Goal: Obtain resource: Download file/media

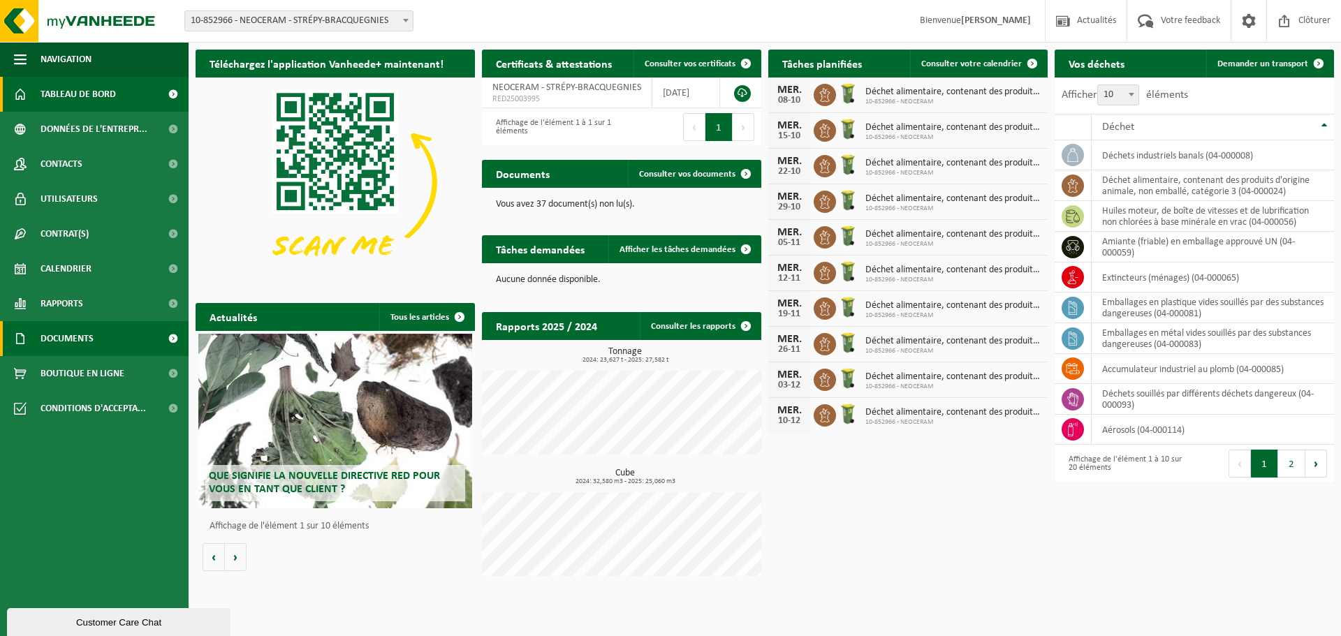
click at [82, 337] on span "Documents" at bounding box center [67, 338] width 53 height 35
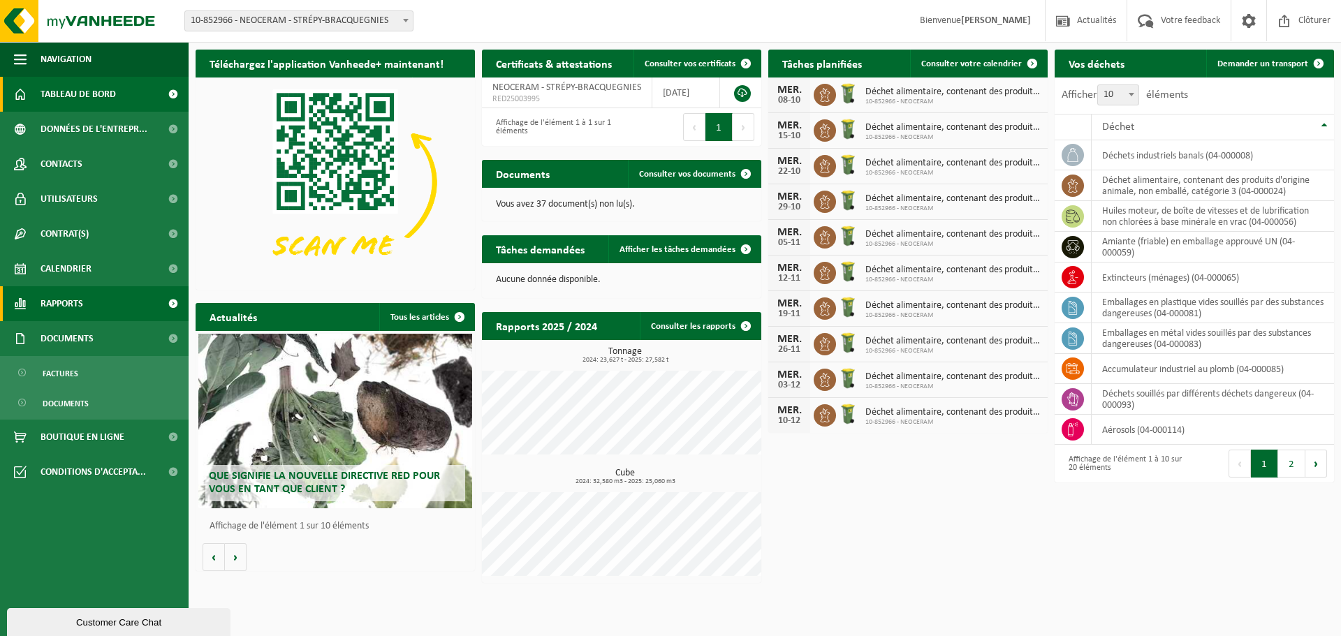
click at [93, 300] on link "Rapports" at bounding box center [94, 303] width 189 height 35
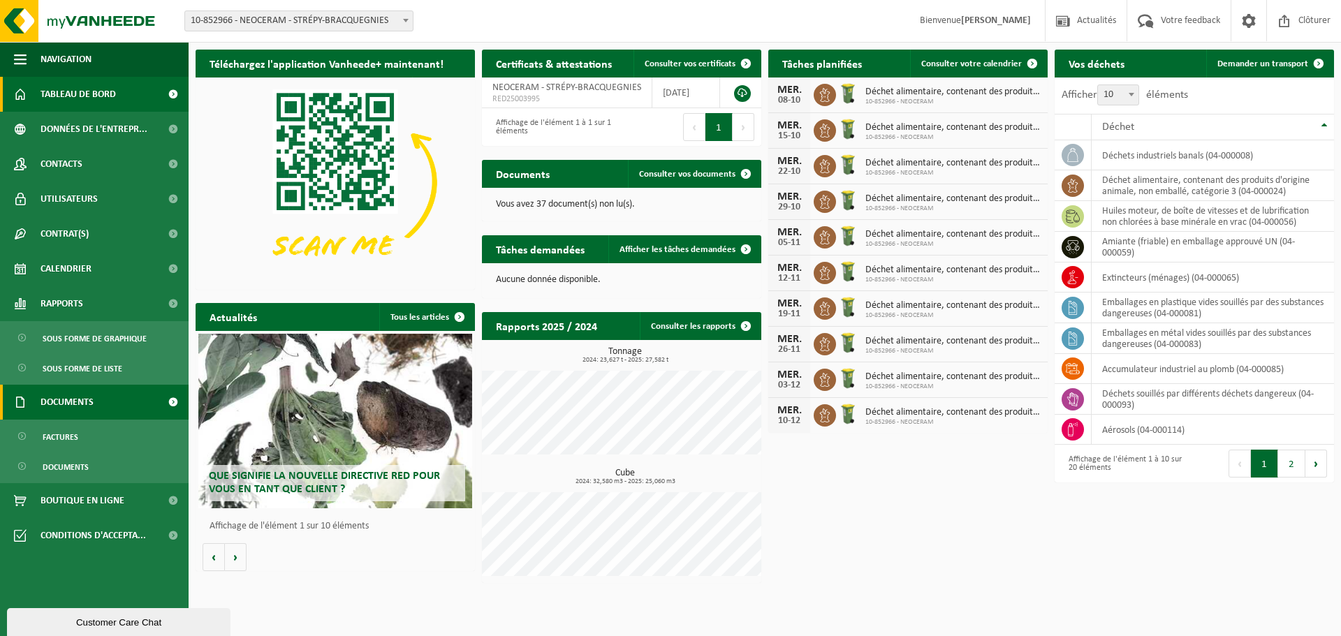
click at [55, 397] on span "Documents" at bounding box center [67, 402] width 53 height 35
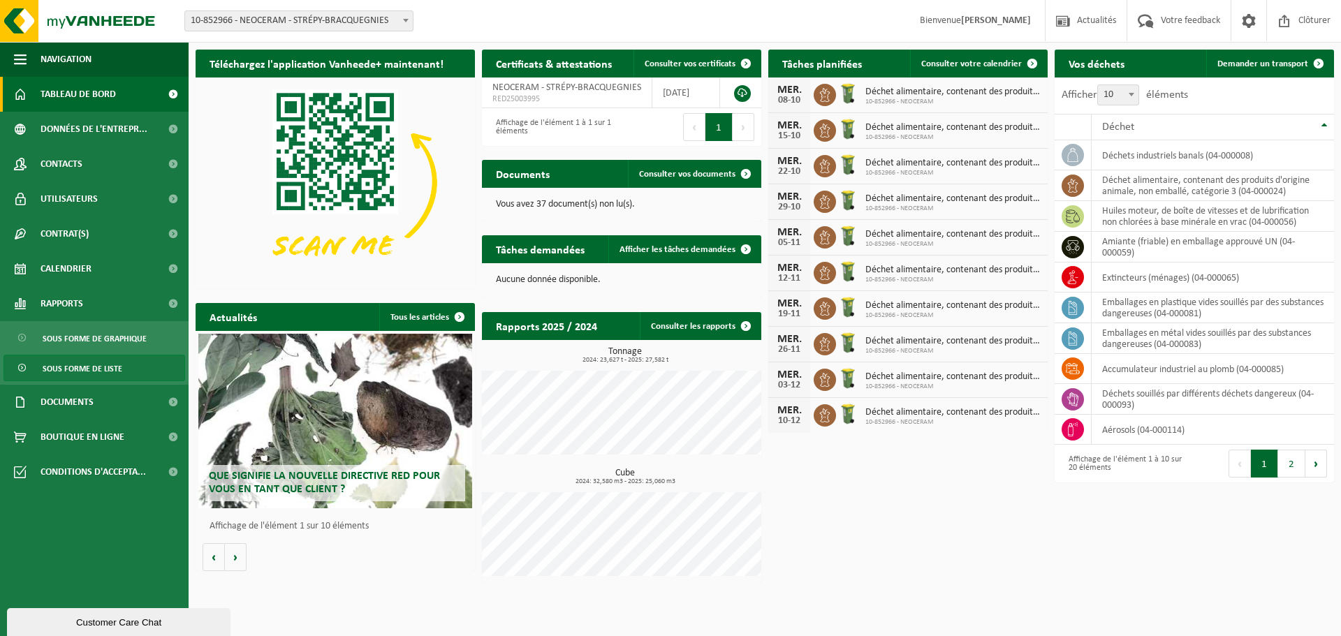
click at [81, 367] on span "Sous forme de liste" at bounding box center [83, 368] width 80 height 27
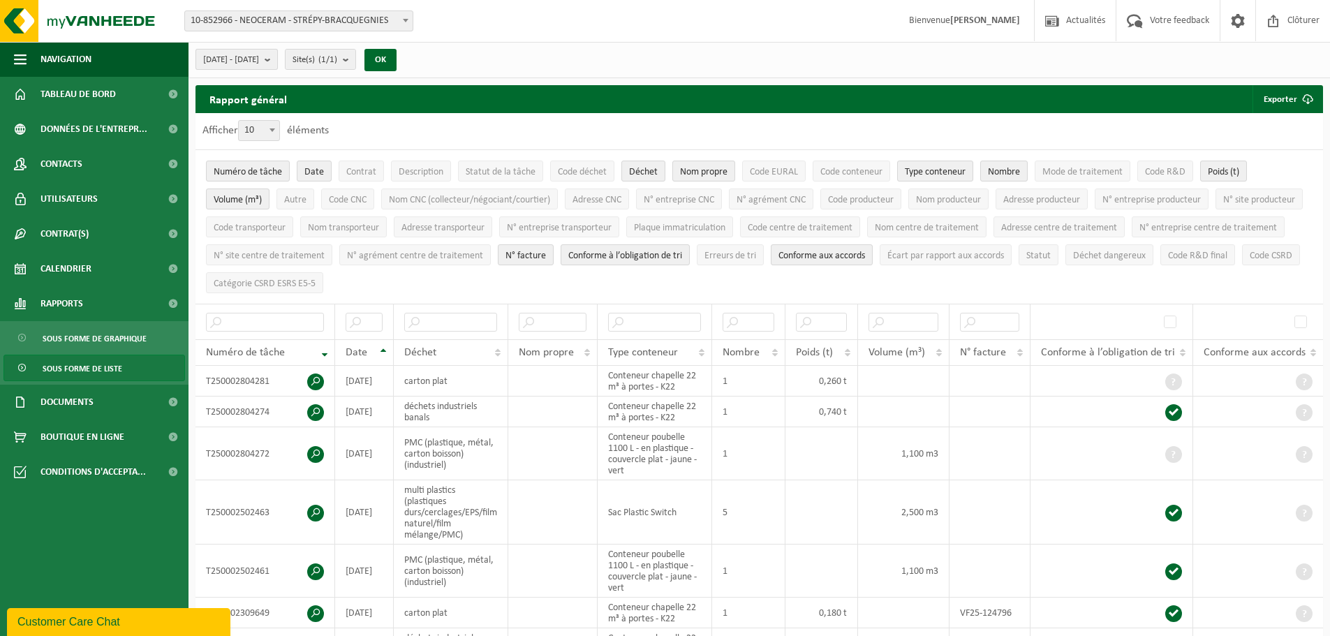
click at [278, 57] on button "2025-05-01 - 2025-10-07" at bounding box center [237, 59] width 82 height 21
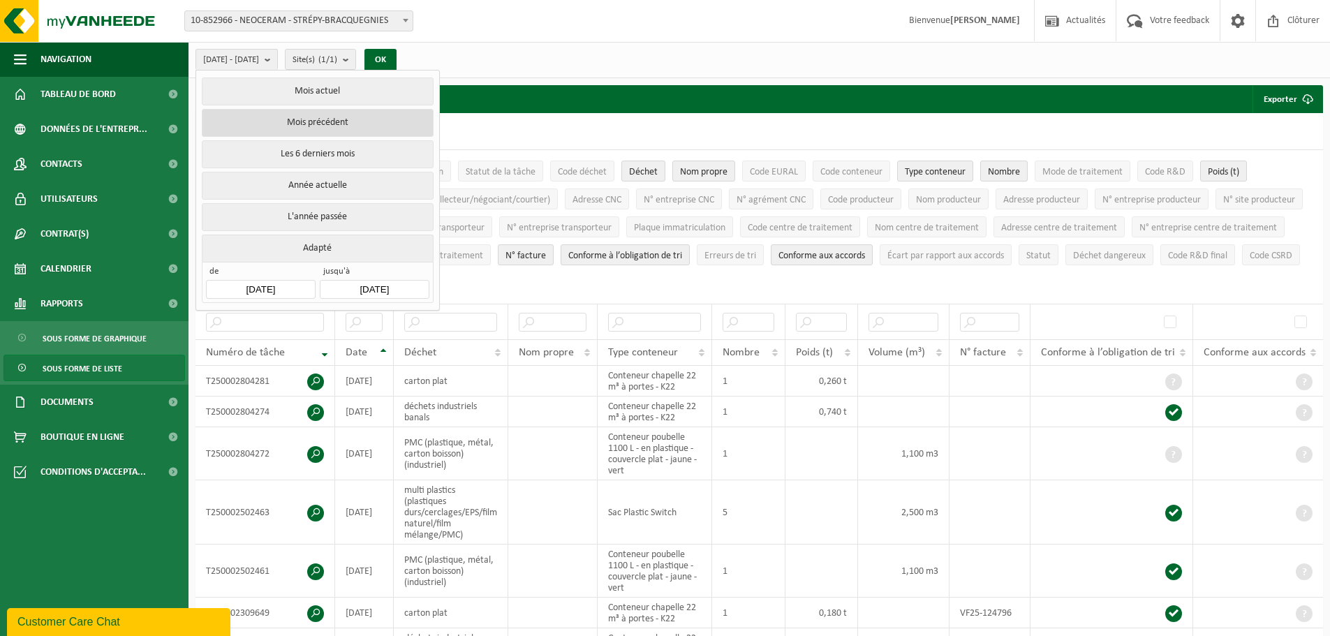
click at [317, 119] on button "Mois précédent" at bounding box center [317, 123] width 231 height 28
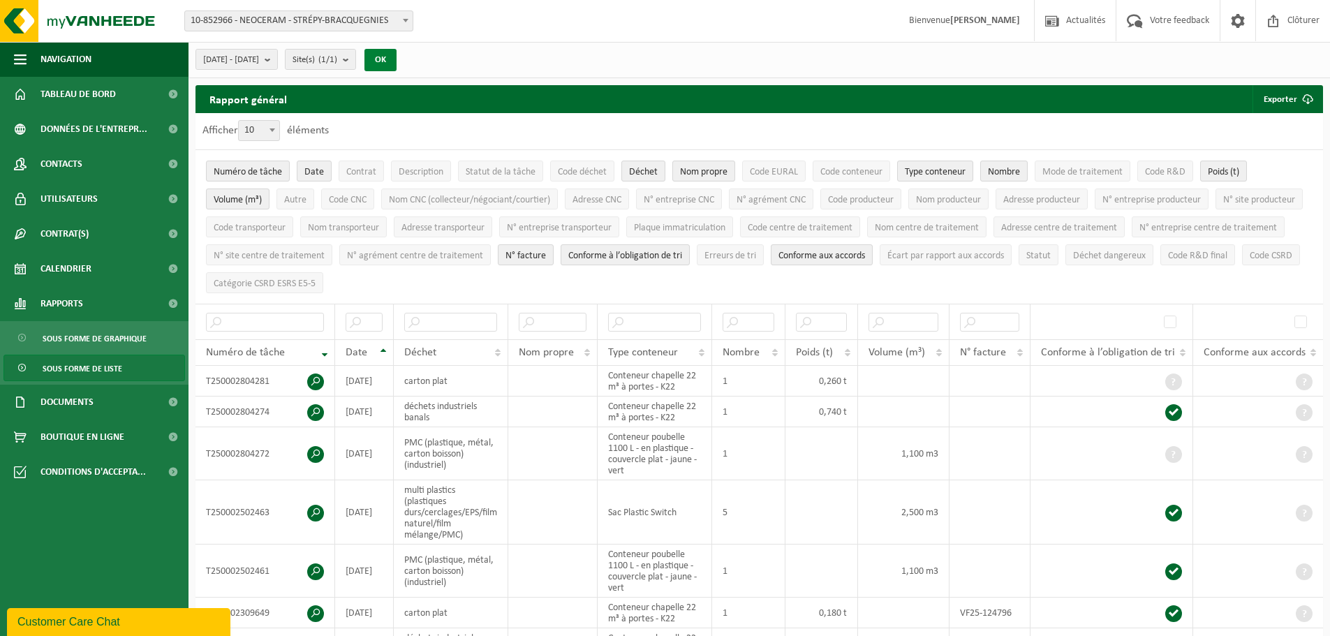
click at [397, 55] on button "OK" at bounding box center [381, 60] width 32 height 22
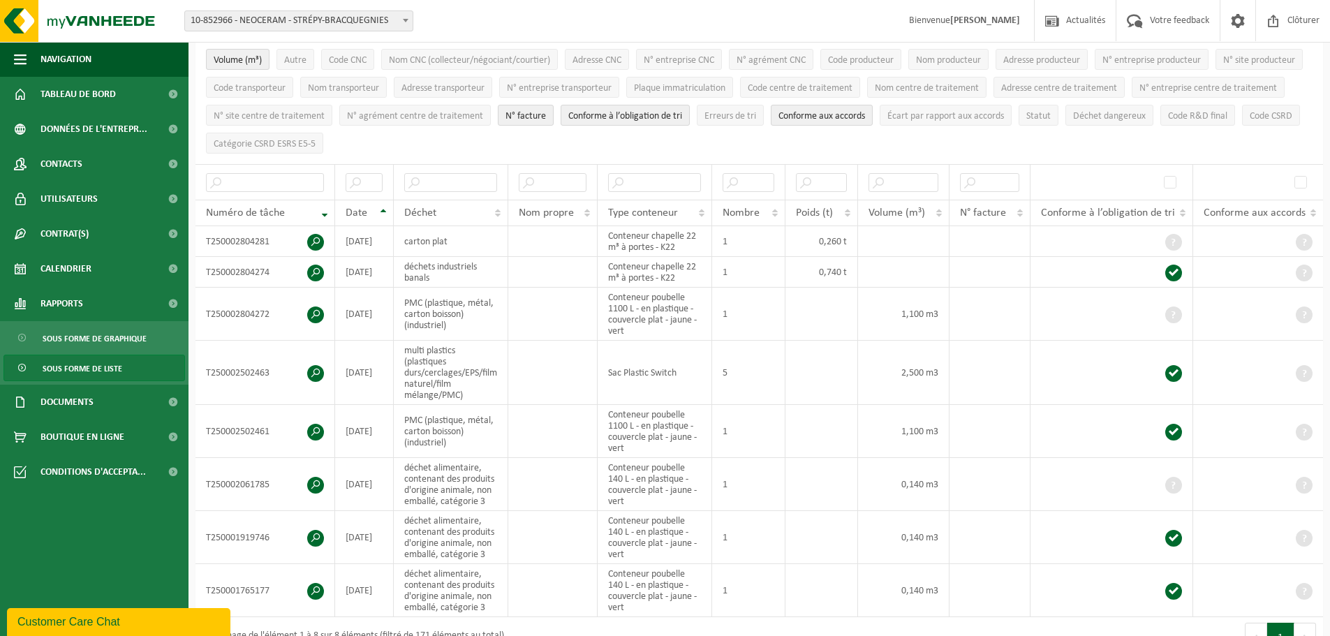
scroll to position [210, 0]
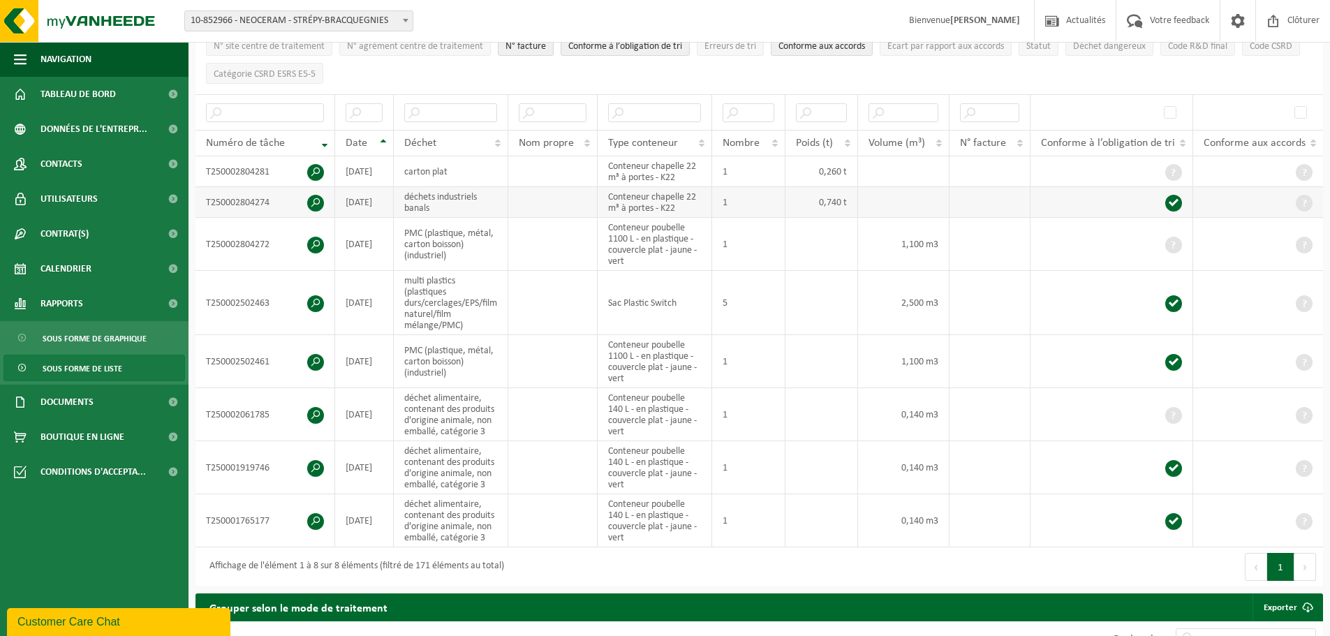
click at [316, 198] on span at bounding box center [315, 203] width 17 height 17
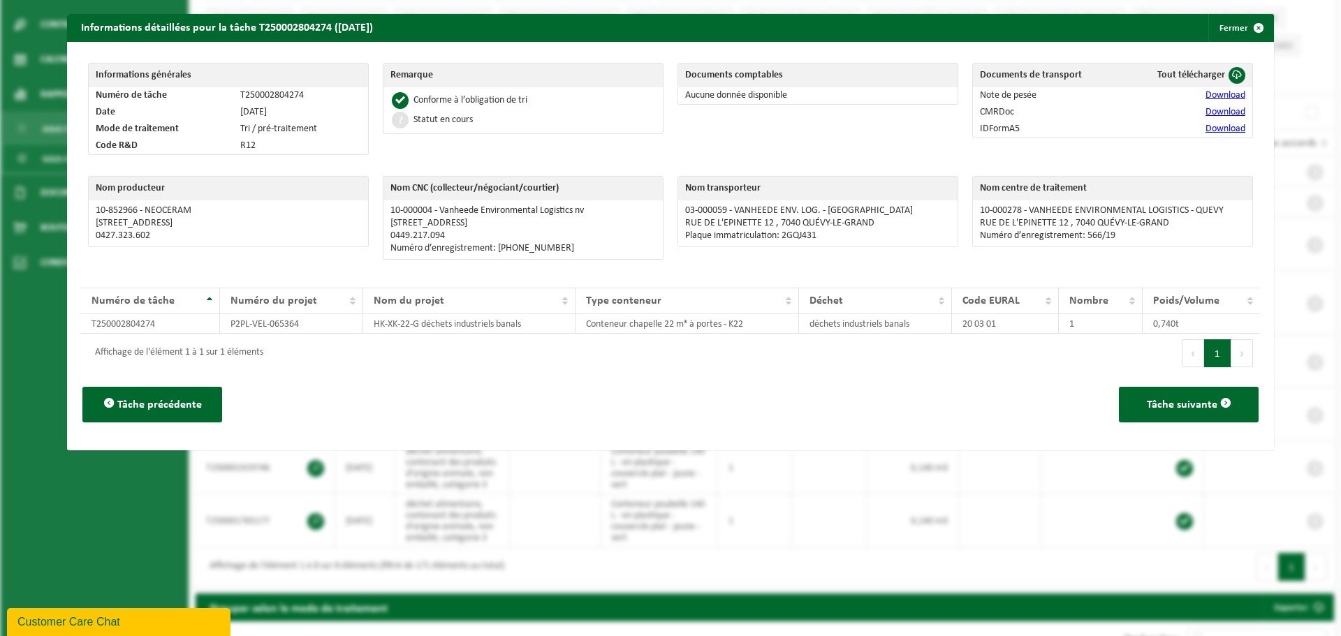
click at [1224, 98] on link "Download" at bounding box center [1225, 95] width 40 height 10
click at [1215, 111] on link "Download" at bounding box center [1225, 112] width 40 height 10
click at [1223, 130] on link "Download" at bounding box center [1225, 129] width 40 height 10
click at [1226, 24] on button "Fermer" at bounding box center [1240, 28] width 64 height 28
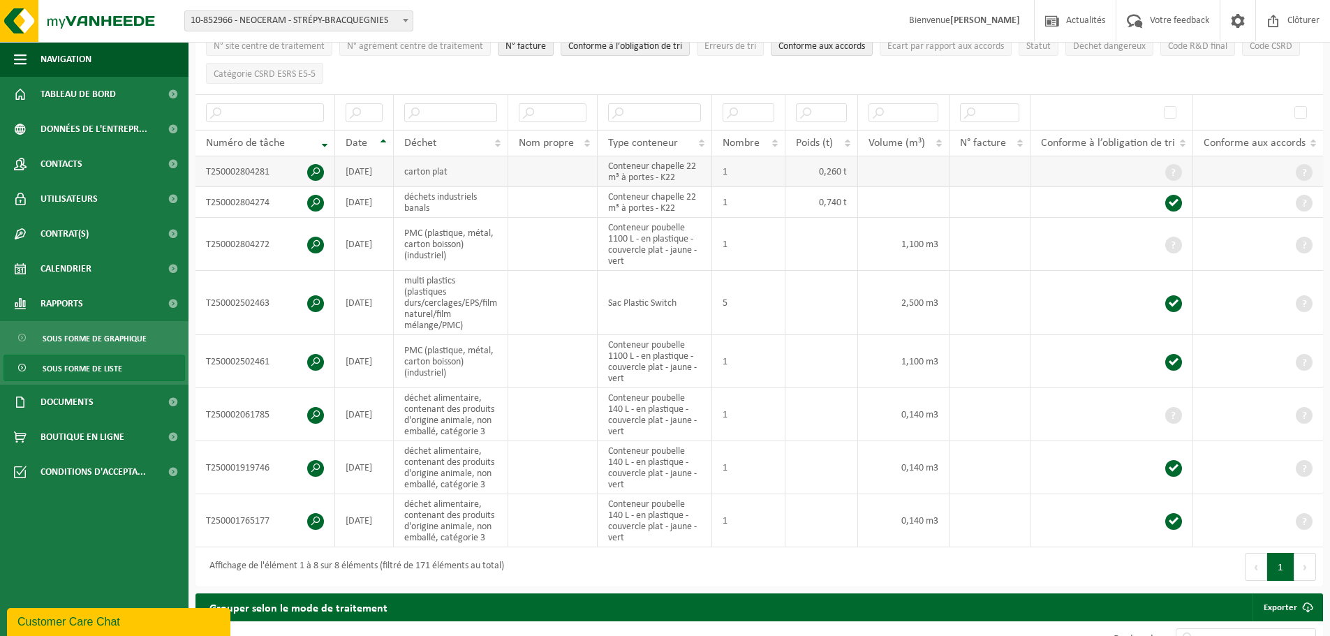
drag, startPoint x: 357, startPoint y: 161, endPoint x: 327, endPoint y: 163, distance: 30.1
click at [357, 161] on td "2025-09-29" at bounding box center [364, 171] width 59 height 31
click at [309, 164] on span at bounding box center [315, 172] width 17 height 17
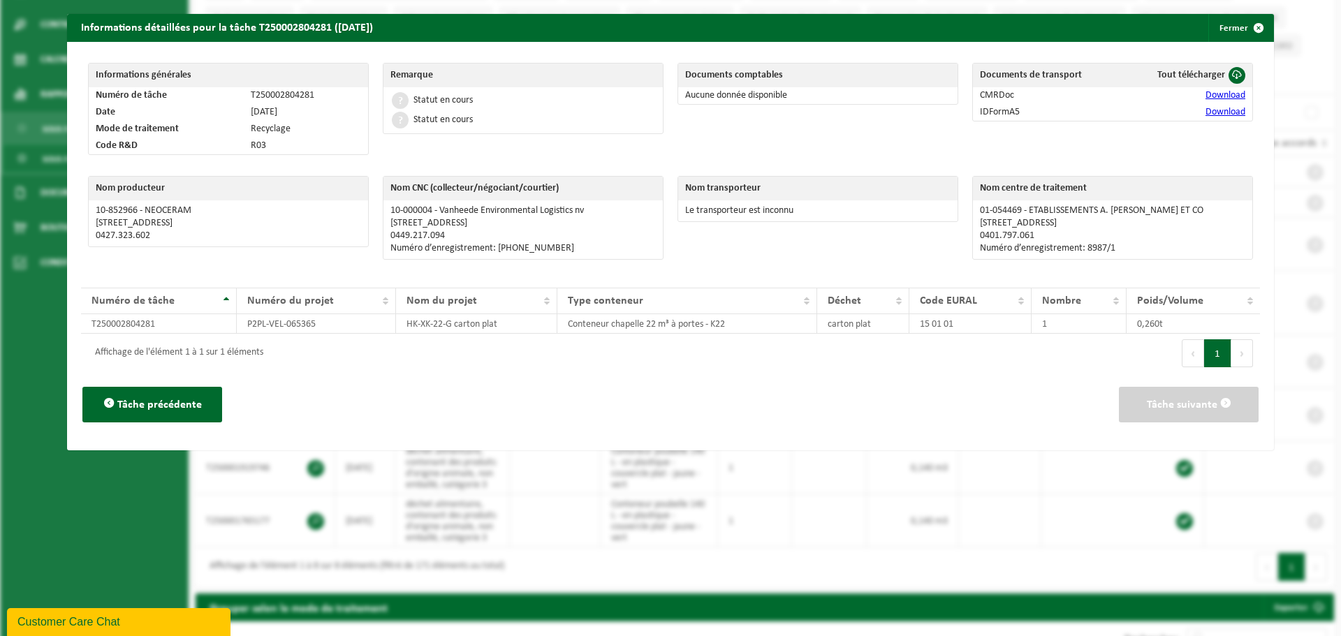
click at [1231, 96] on link "Download" at bounding box center [1225, 95] width 40 height 10
click at [1210, 108] on link "Download" at bounding box center [1225, 112] width 40 height 10
click at [1245, 29] on span "button" at bounding box center [1259, 28] width 28 height 28
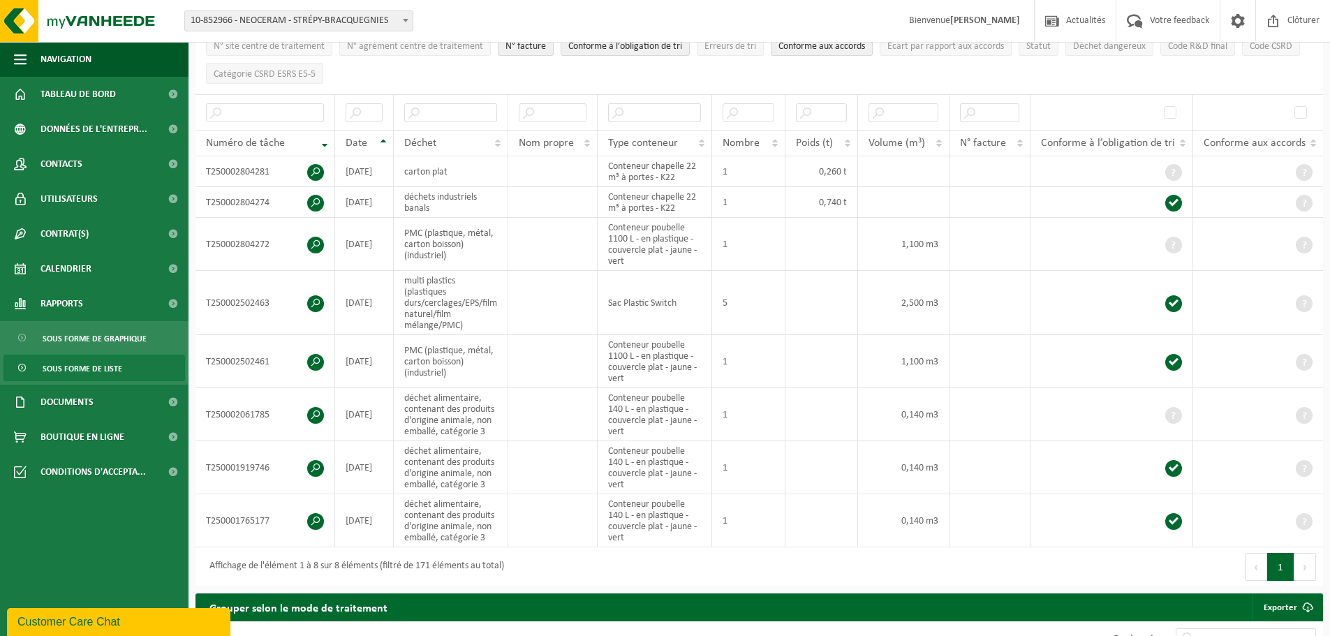
click at [344, 20] on span "10-852966 - NEOCERAM - STRÉPY-BRACQUEGNIES" at bounding box center [299, 21] width 228 height 20
click at [463, 8] on div "Site: 10-852966 - NEOCERAM - STRÉPY-BRACQUEGNIES 10-852966 - NEOCERAM - STRÉPY-…" at bounding box center [665, 21] width 1330 height 43
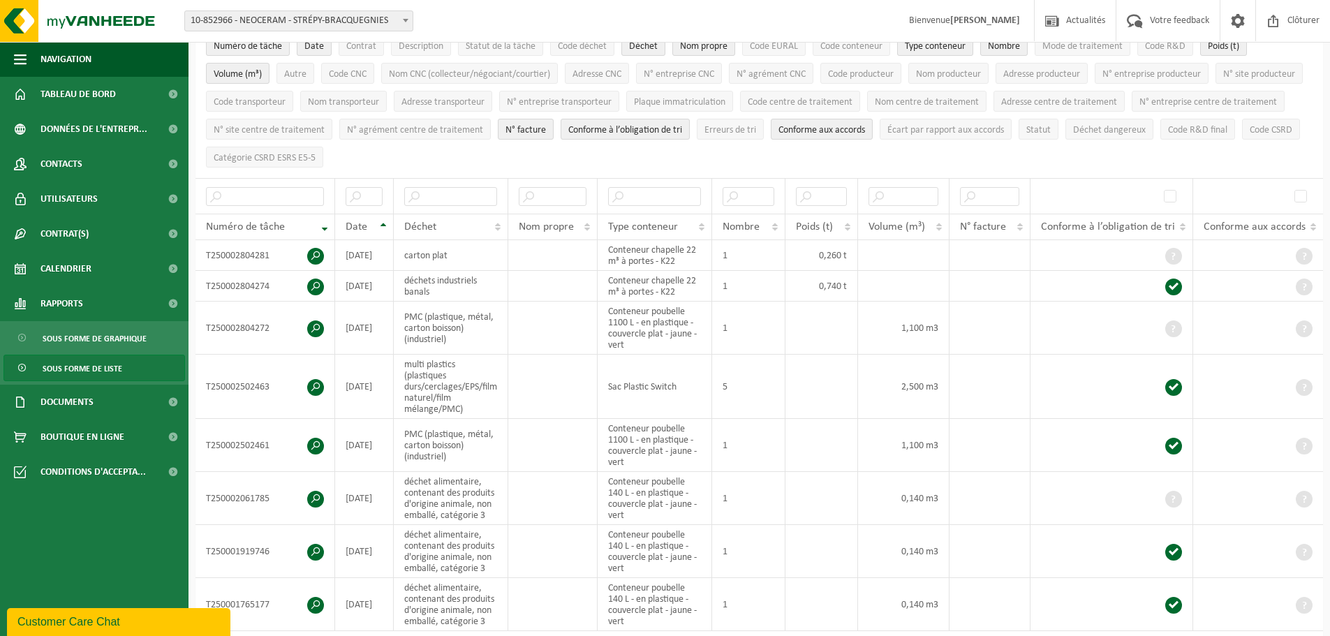
scroll to position [0, 0]
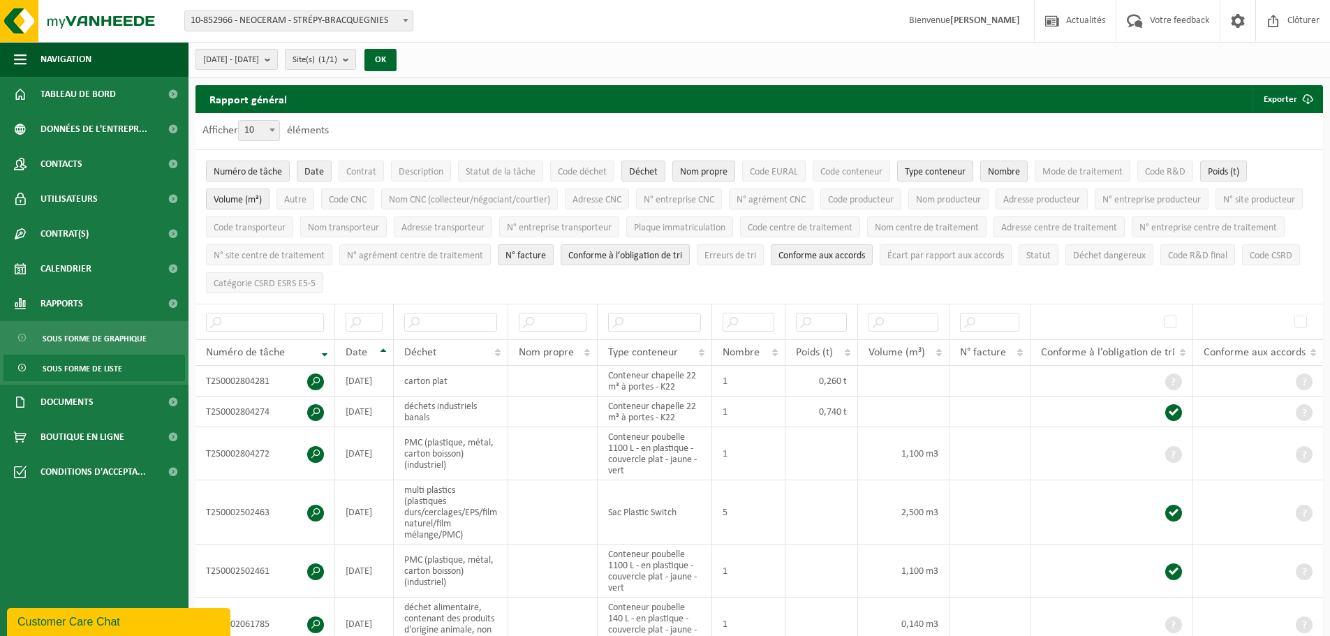
click at [277, 58] on b "submit" at bounding box center [271, 60] width 13 height 20
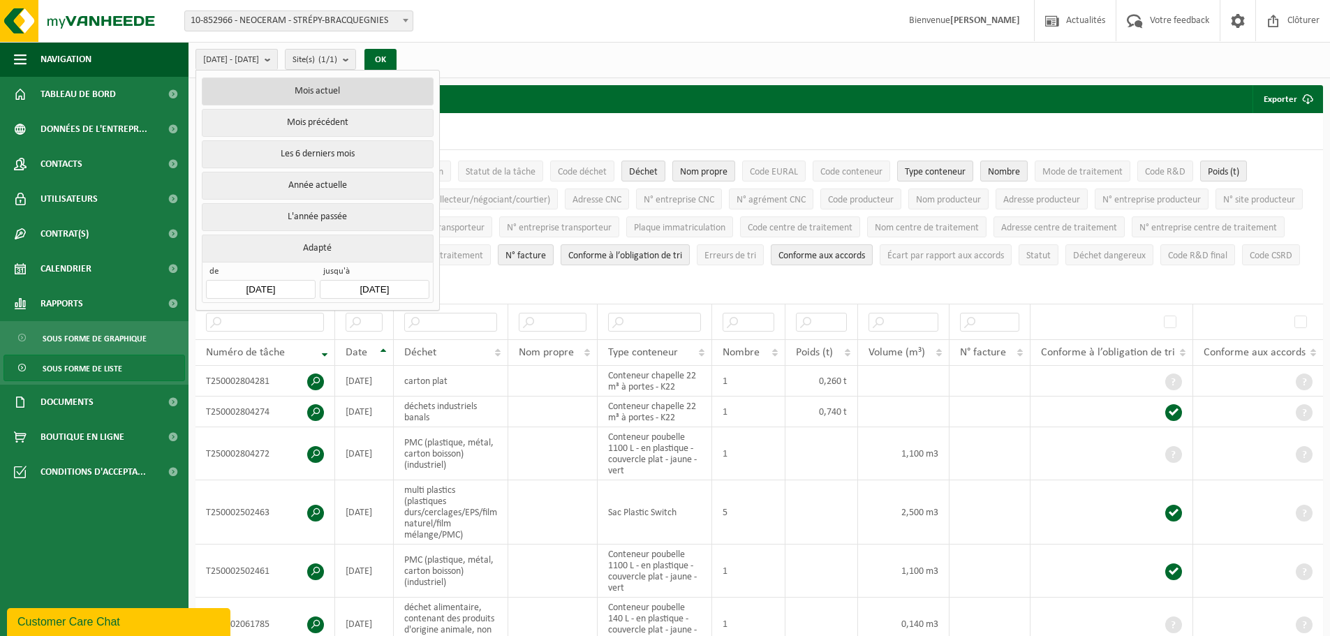
click at [311, 83] on button "Mois actuel" at bounding box center [317, 92] width 231 height 28
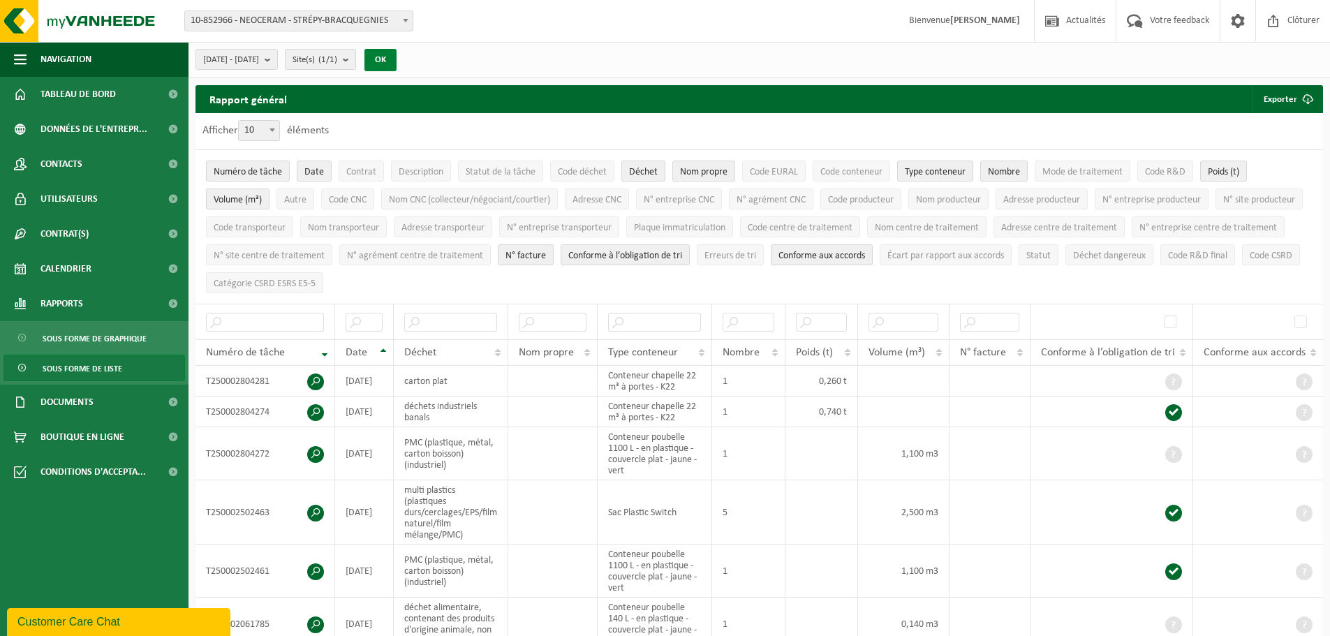
click at [397, 60] on button "OK" at bounding box center [381, 60] width 32 height 22
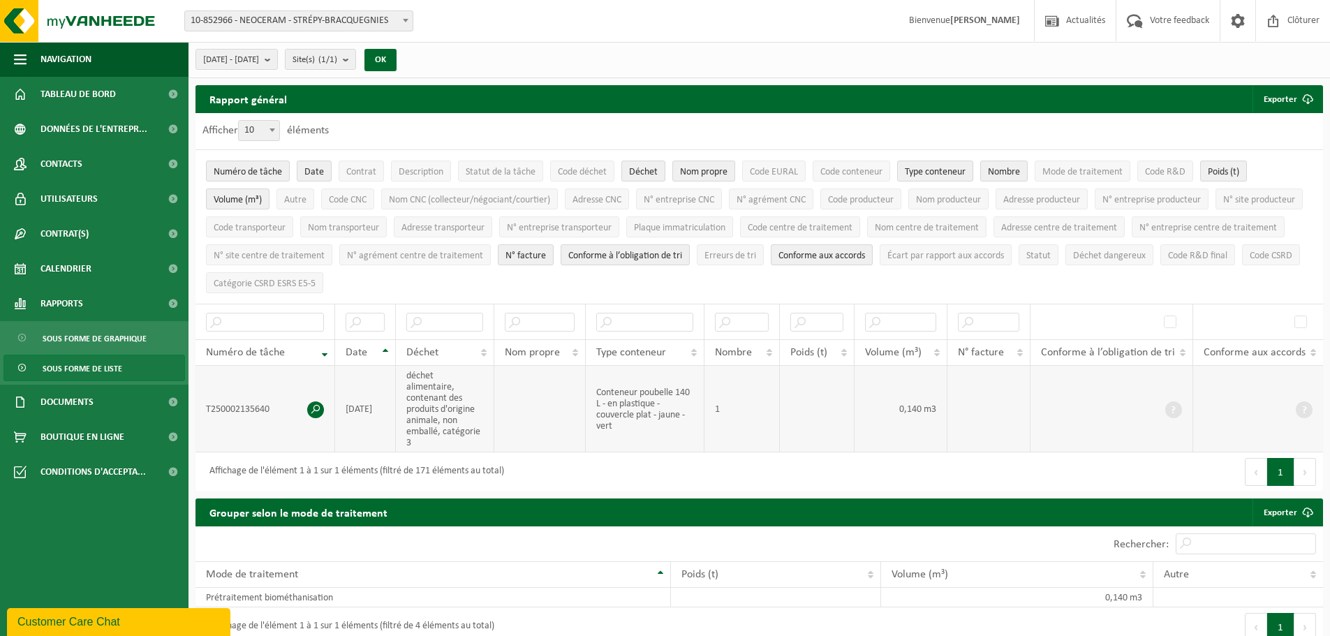
click at [313, 402] on span at bounding box center [315, 410] width 17 height 17
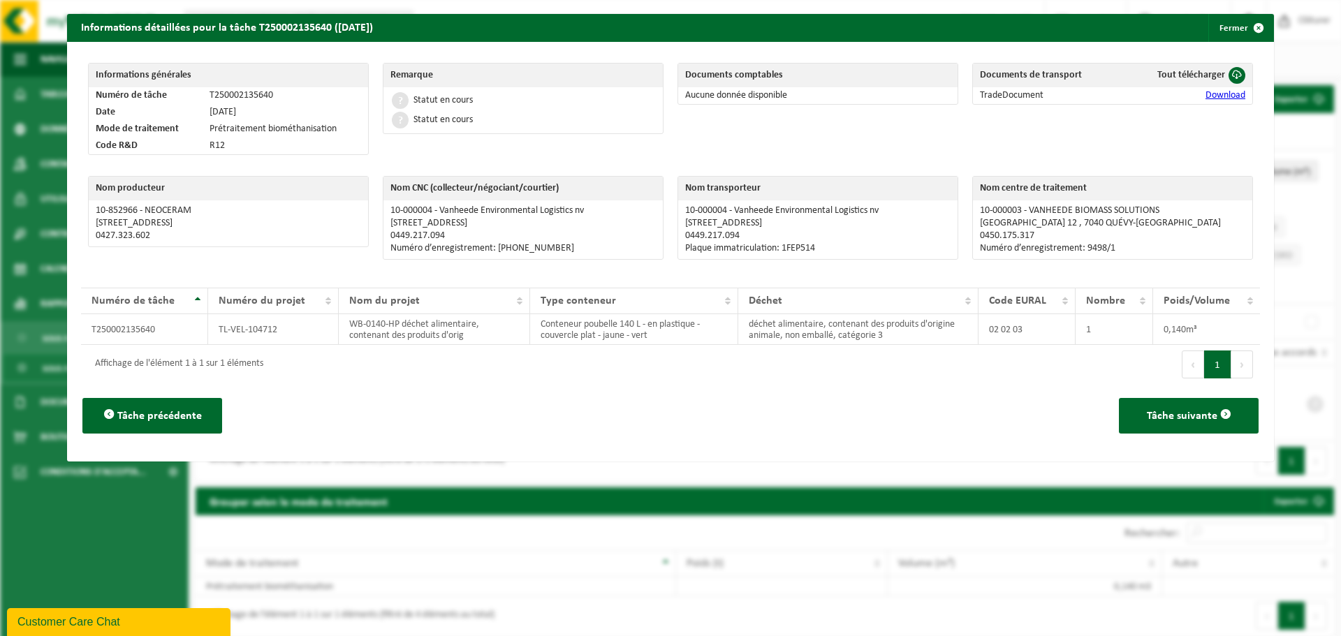
click at [1213, 95] on link "Download" at bounding box center [1225, 95] width 40 height 10
click at [1230, 22] on button "Fermer" at bounding box center [1240, 28] width 64 height 28
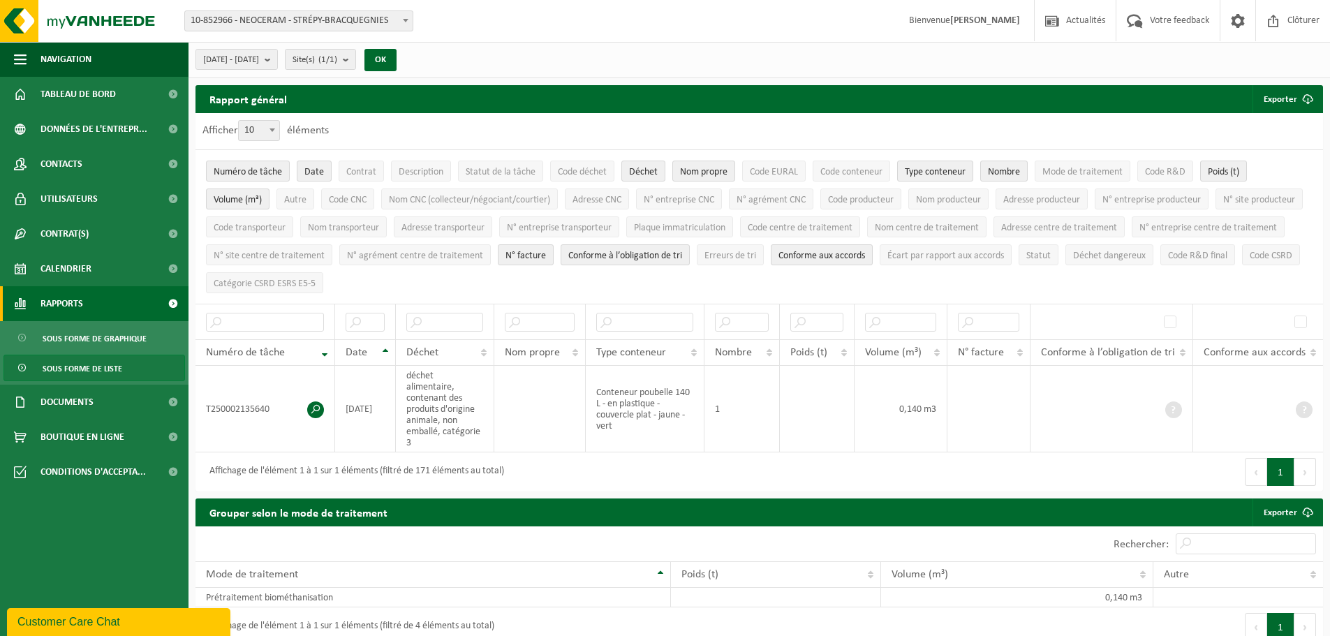
click at [69, 307] on span "Rapports" at bounding box center [62, 303] width 43 height 35
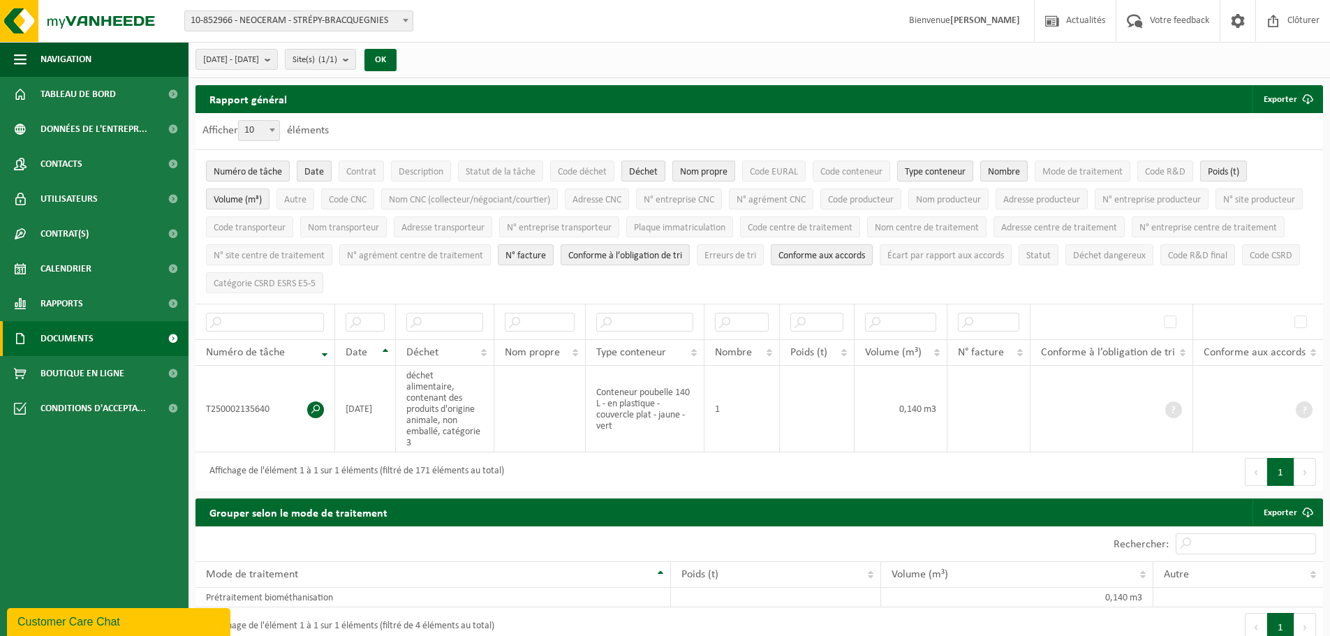
click at [73, 337] on span "Documents" at bounding box center [67, 338] width 53 height 35
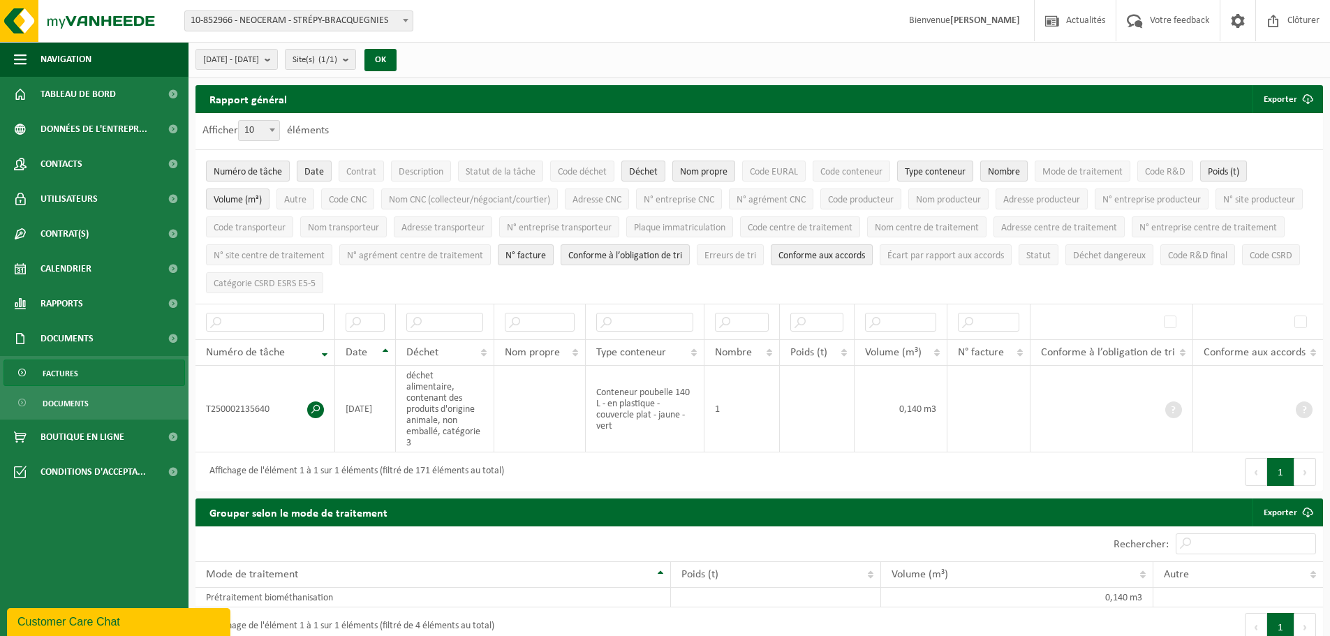
click at [74, 371] on span "Factures" at bounding box center [61, 373] width 36 height 27
